Goal: Find specific page/section: Find specific page/section

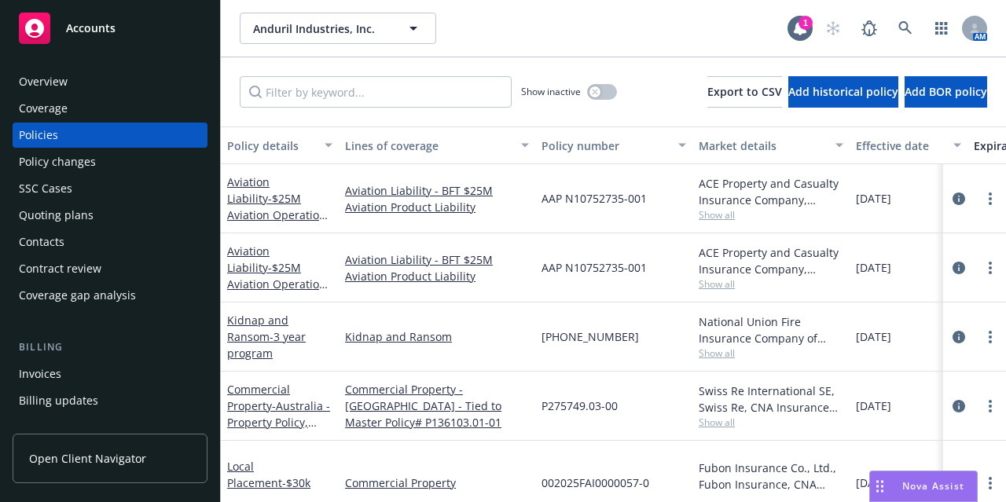
click at [100, 39] on div "Accounts" at bounding box center [110, 28] width 182 height 31
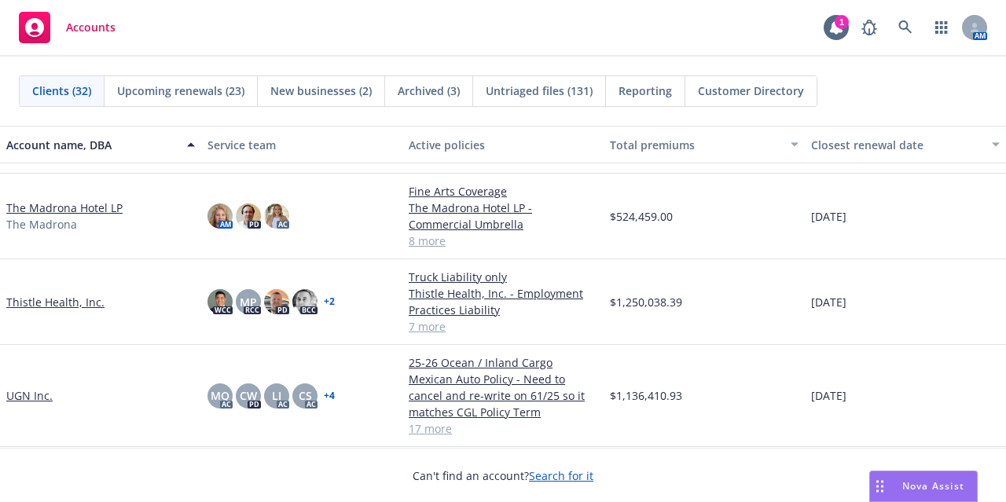
scroll to position [1817, 0]
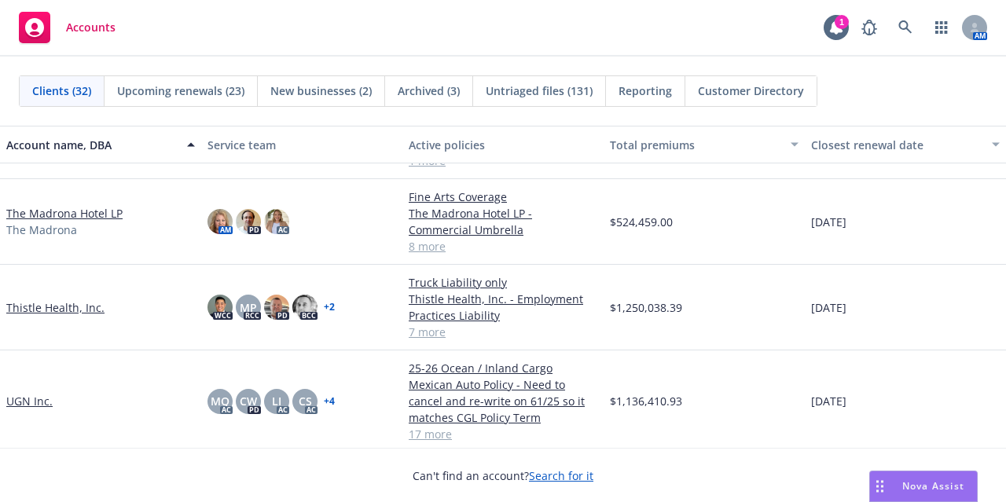
click at [74, 306] on link "Thistle Health, Inc." at bounding box center [55, 307] width 98 height 17
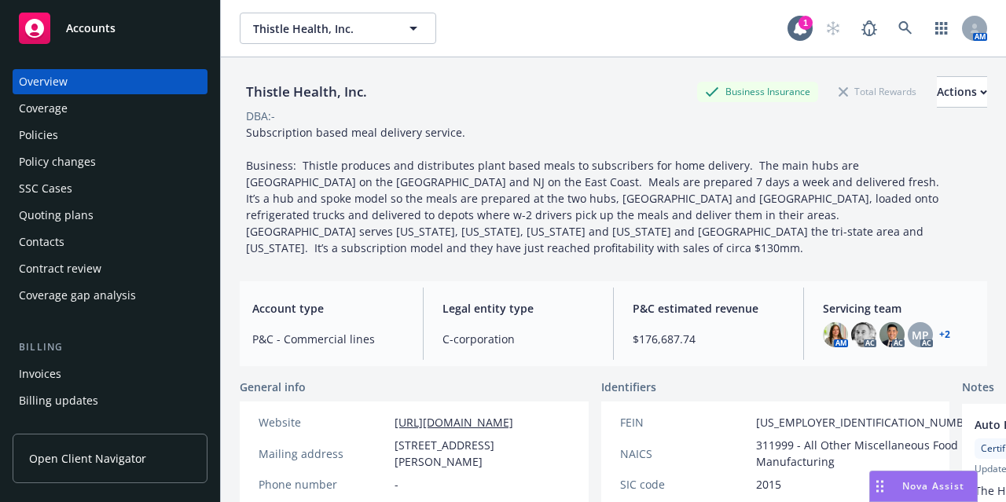
click at [102, 147] on div "Policies" at bounding box center [110, 135] width 182 height 25
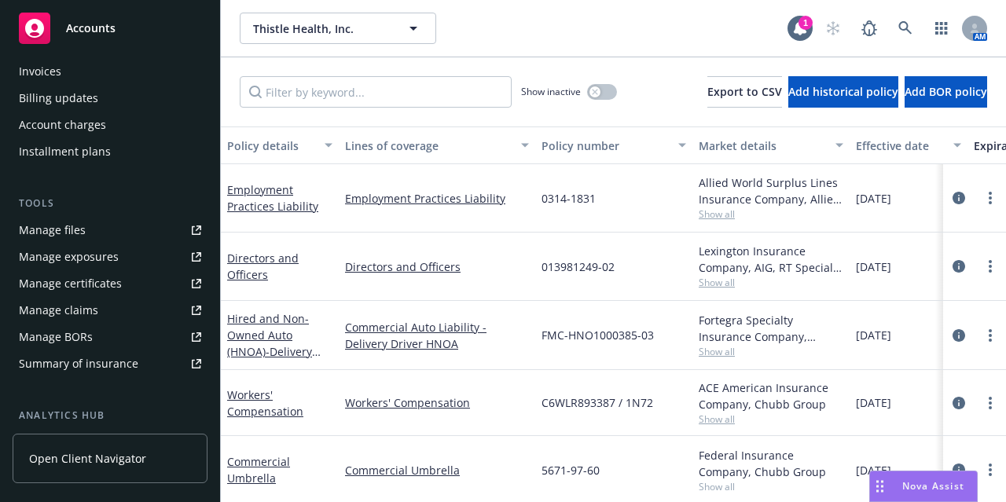
scroll to position [393, 0]
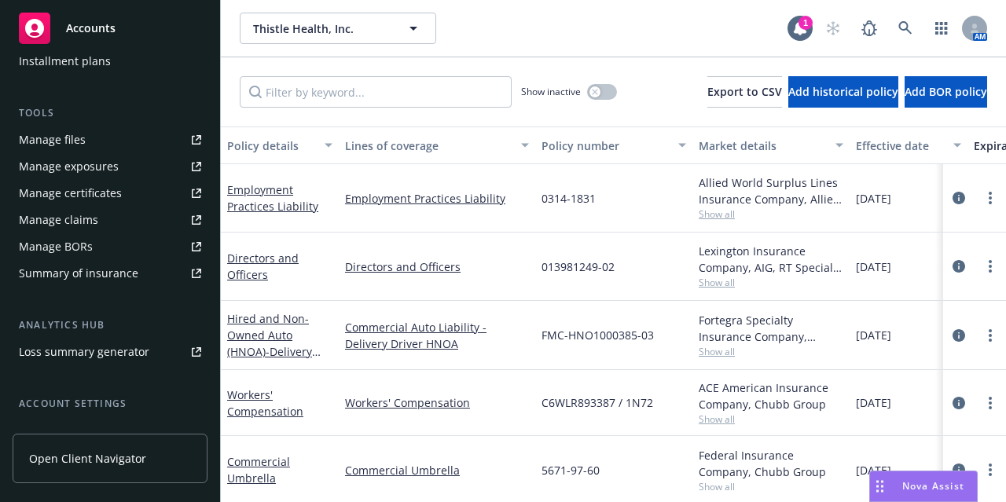
click at [99, 138] on link "Manage files" at bounding box center [110, 139] width 195 height 25
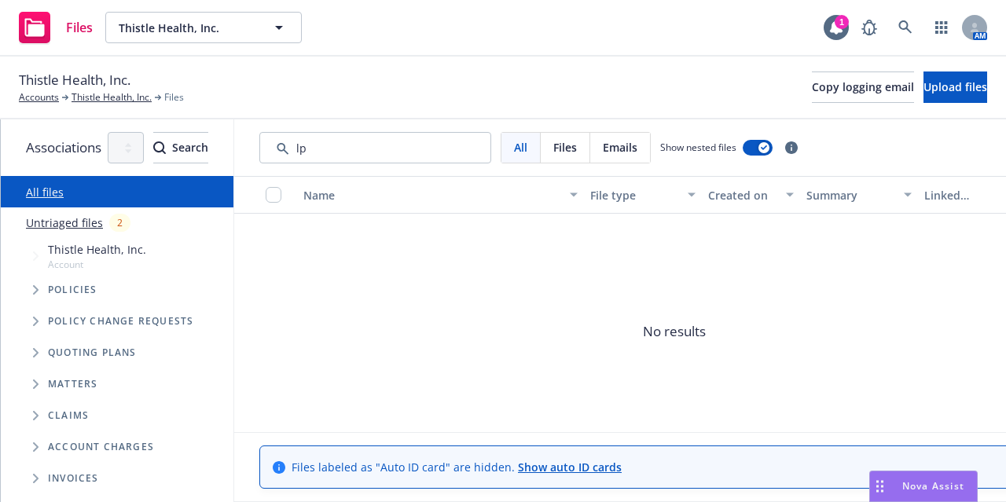
type input "l"
